Goal: Transaction & Acquisition: Purchase product/service

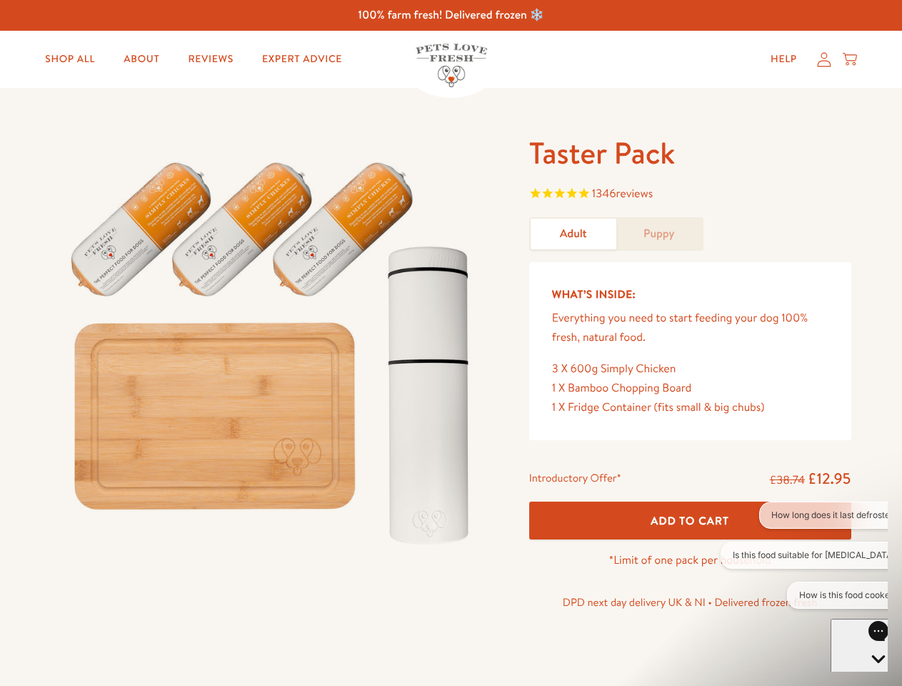
click at [451, 343] on img at bounding box center [273, 347] width 444 height 426
click at [690, 195] on span "1346 reviews" at bounding box center [690, 194] width 322 height 21
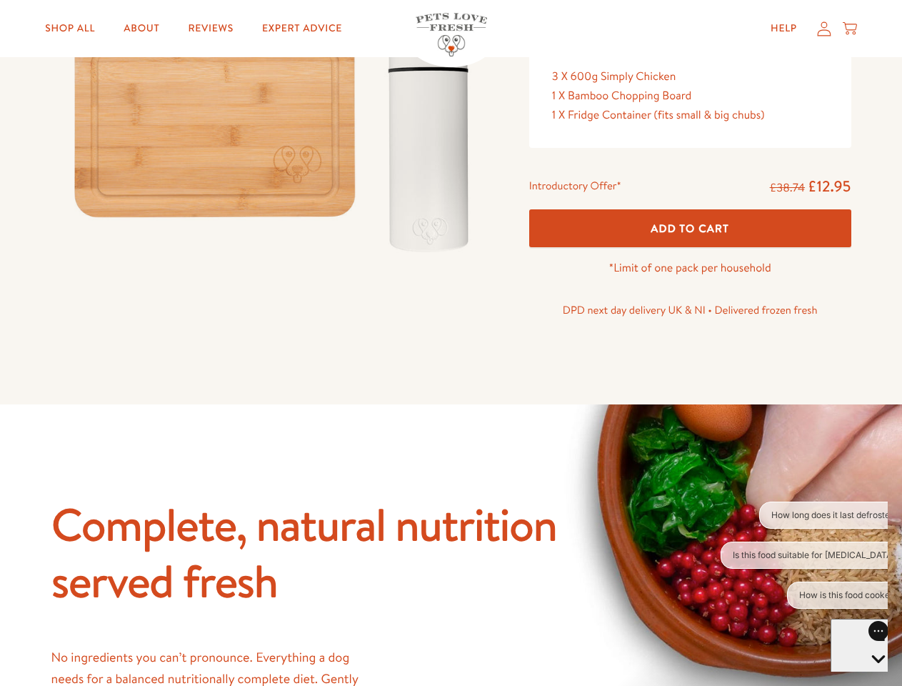
click at [804, 515] on button "How long does it last defrosted?" at bounding box center [835, 514] width 152 height 27
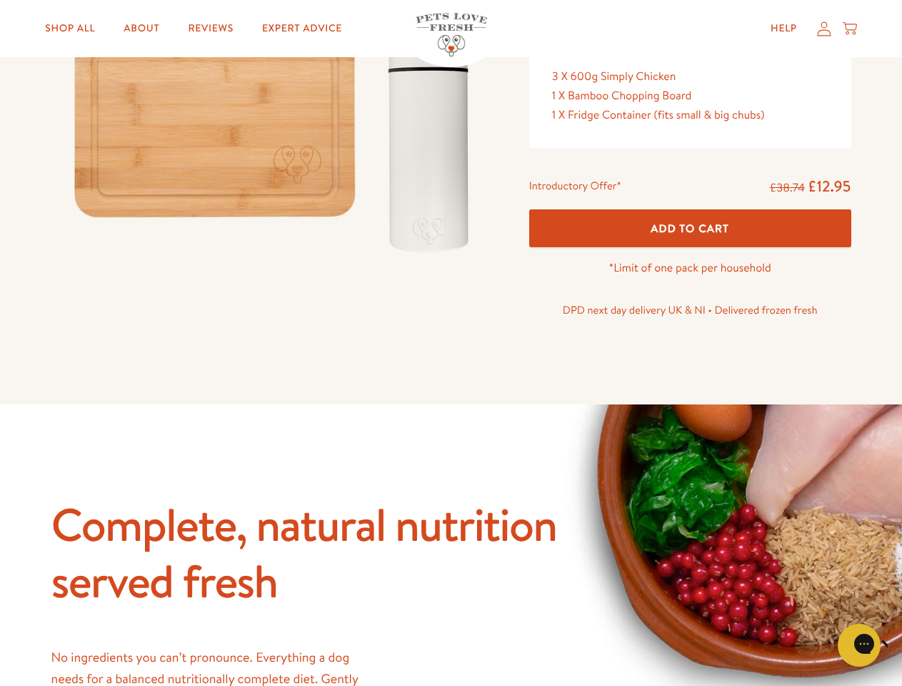
click at [901, 645] on icon "Close gorgias live chat" at bounding box center [910, 643] width 14 height 14
